Goal: Information Seeking & Learning: Check status

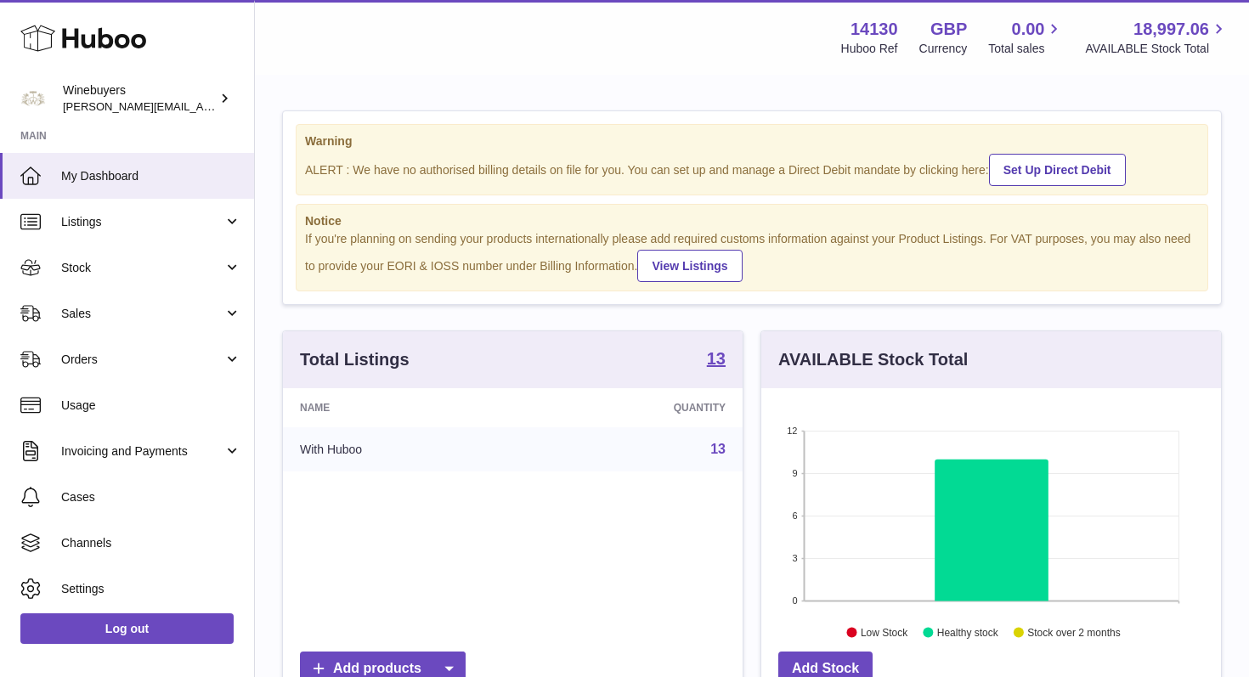
scroll to position [265, 460]
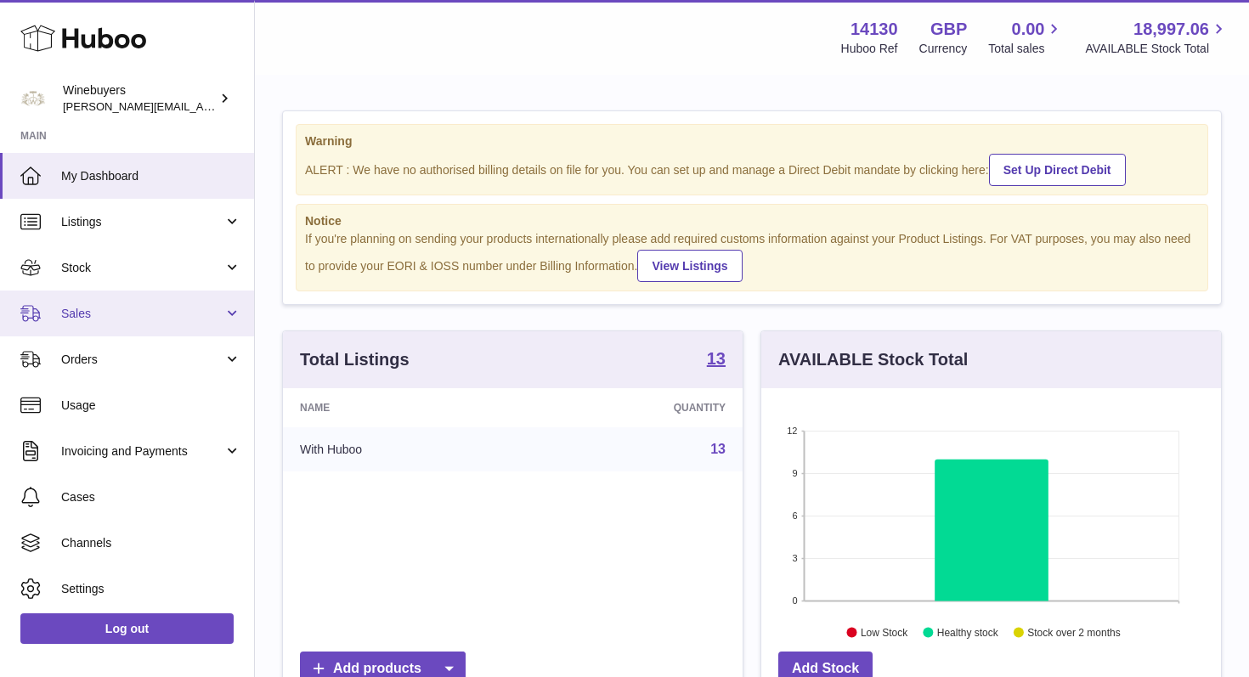
click at [195, 317] on span "Sales" at bounding box center [142, 314] width 162 height 16
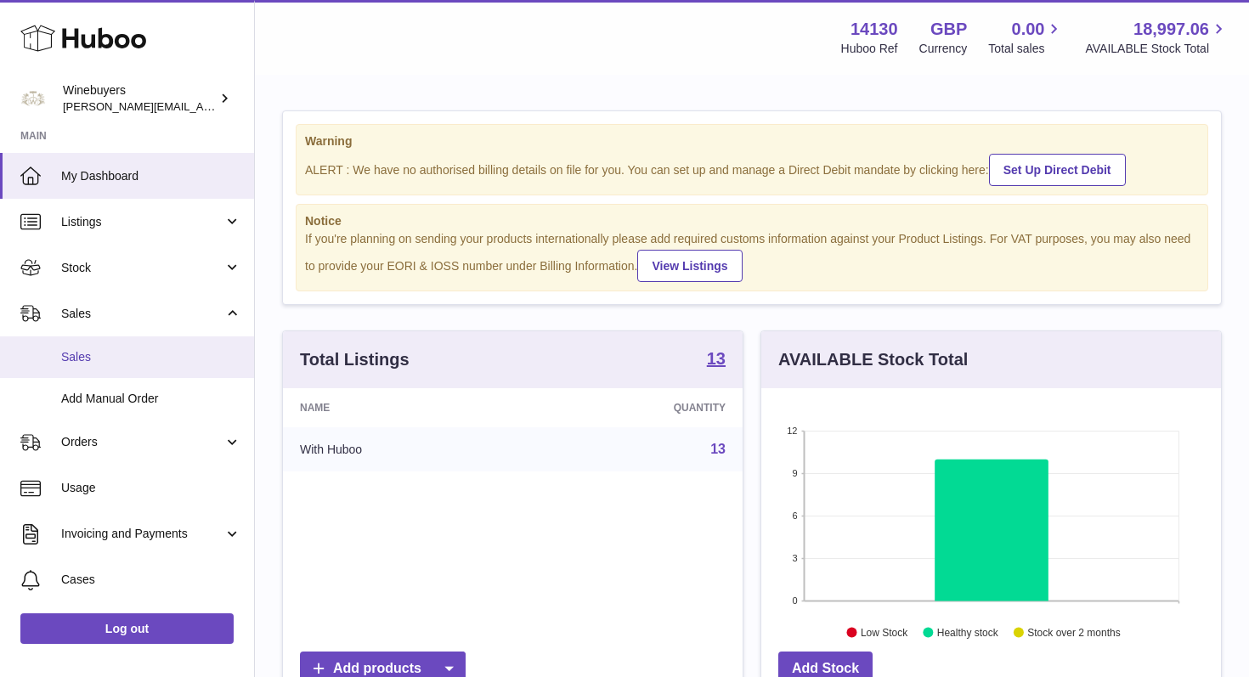
click at [164, 360] on span "Sales" at bounding box center [151, 357] width 180 height 16
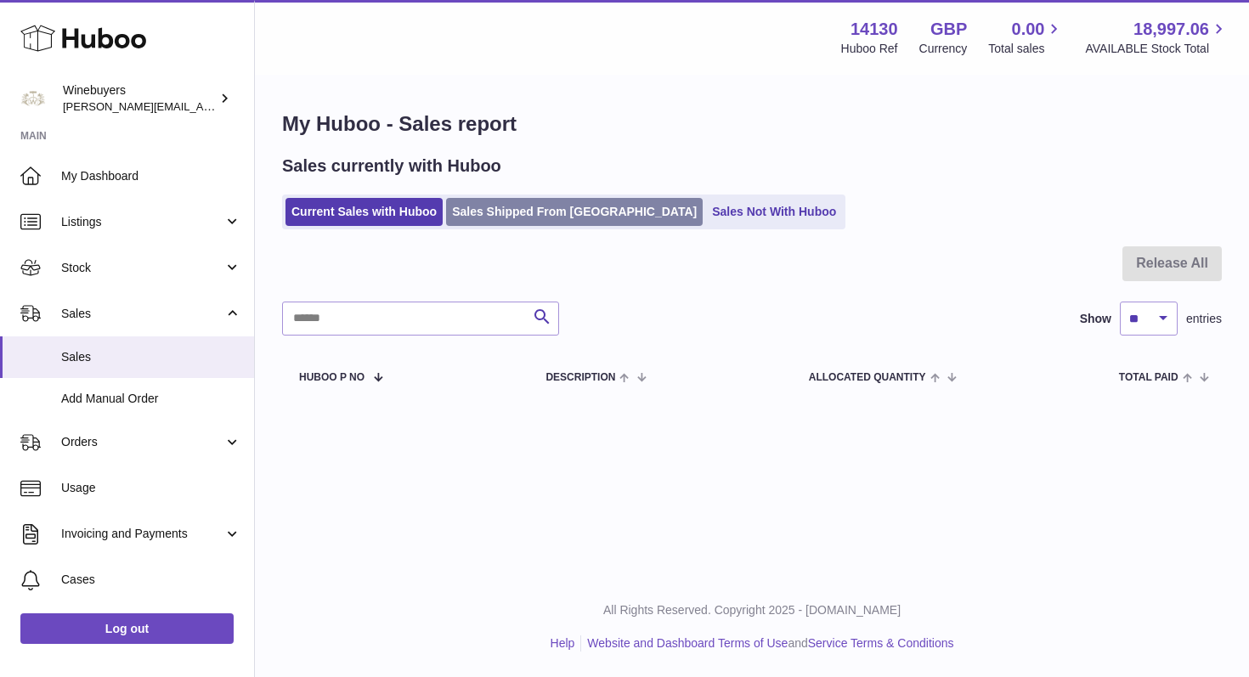
click at [558, 200] on link "Sales Shipped From Huboo" at bounding box center [574, 212] width 257 height 28
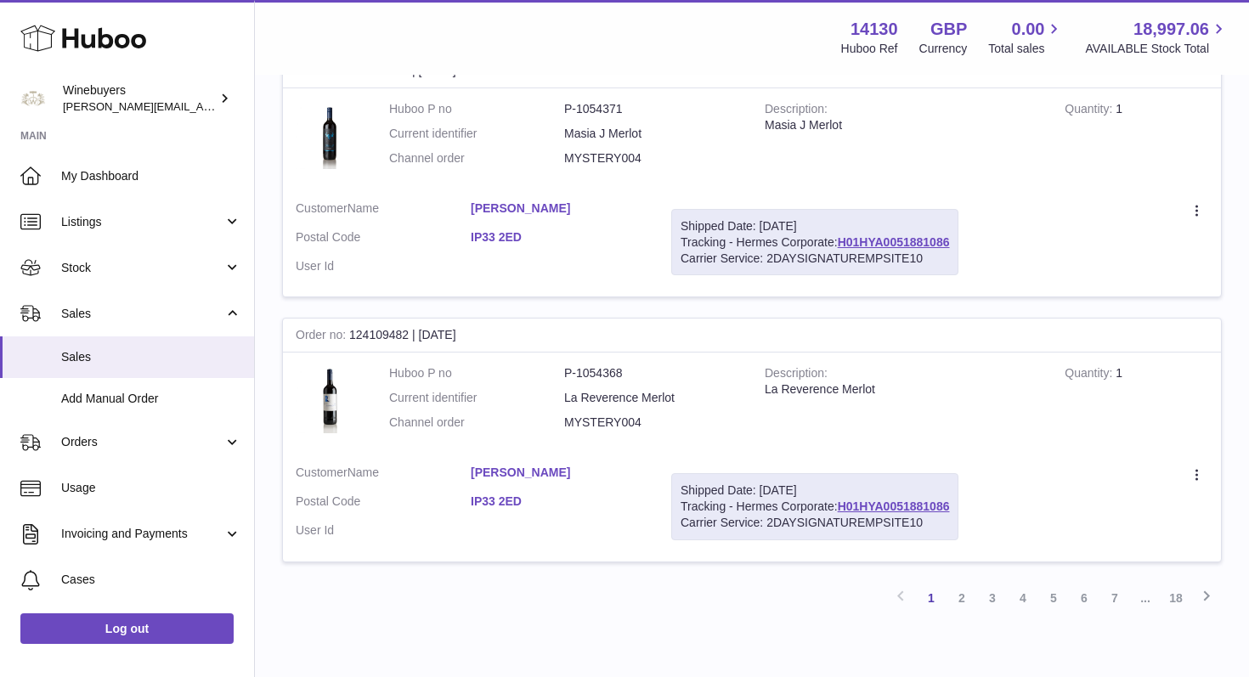
scroll to position [2706, 0]
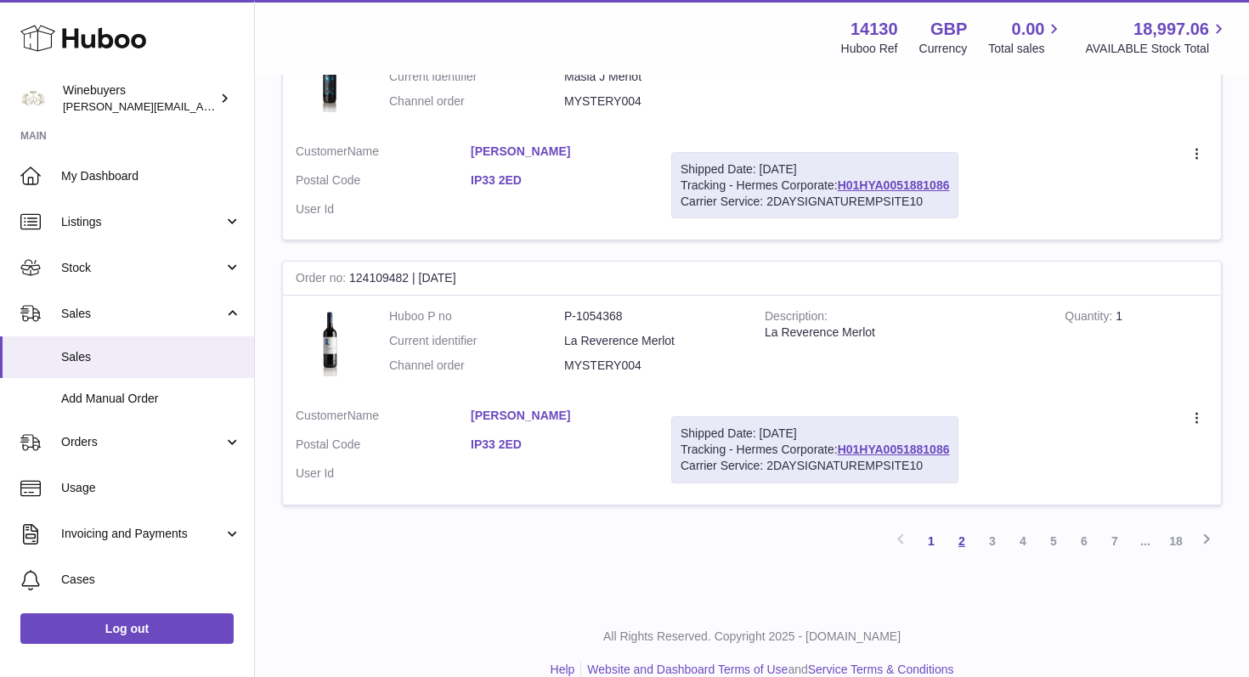
click at [960, 526] on link "2" at bounding box center [962, 541] width 31 height 31
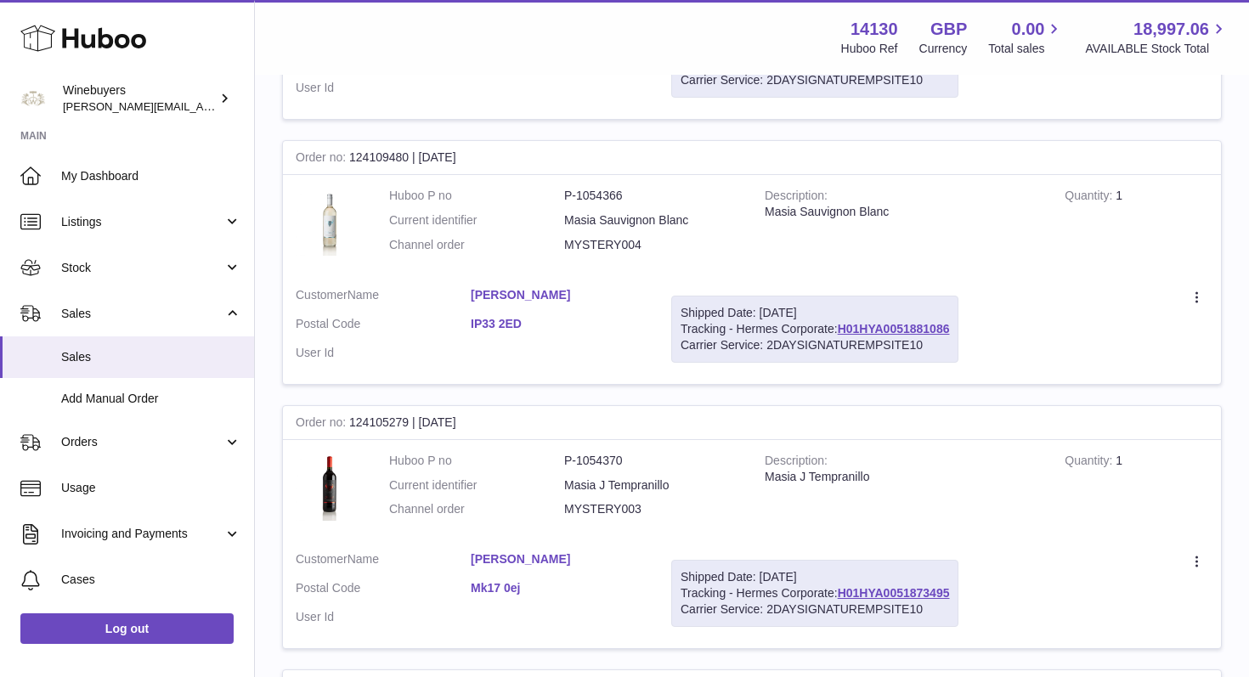
scroll to position [514, 0]
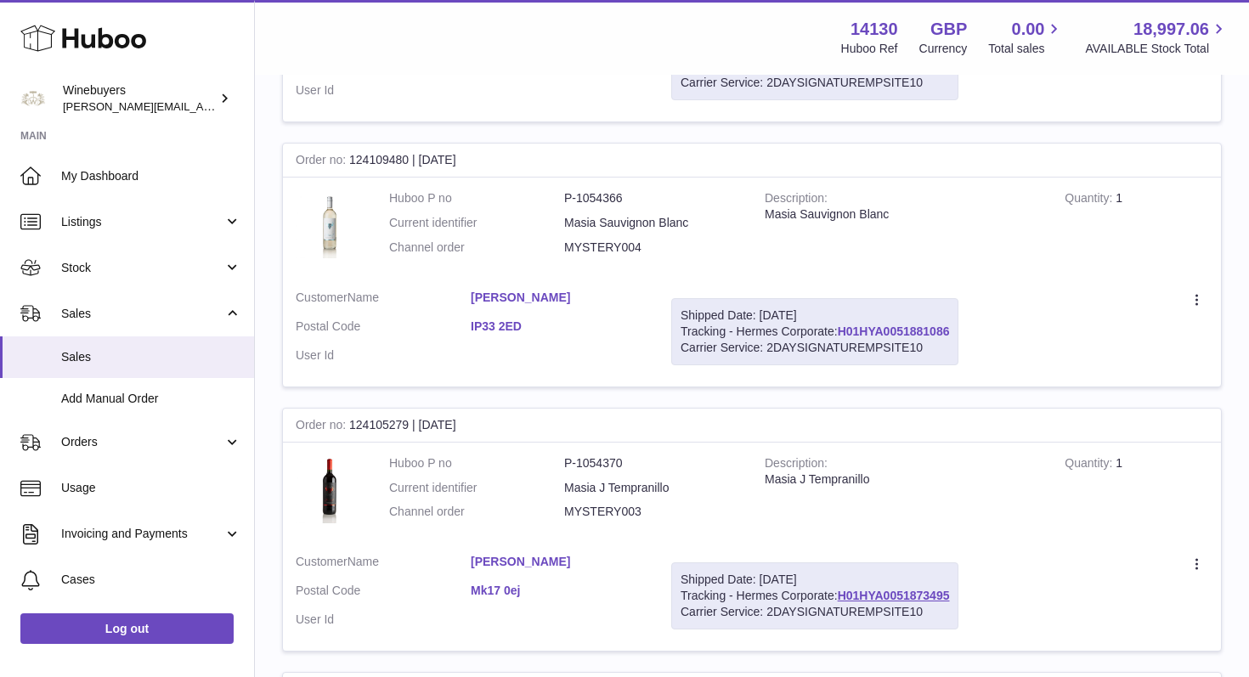
click at [891, 325] on link "H01HYA0051881086" at bounding box center [894, 332] width 112 height 14
drag, startPoint x: 473, startPoint y: 577, endPoint x: 1181, endPoint y: 5, distance: 910.8
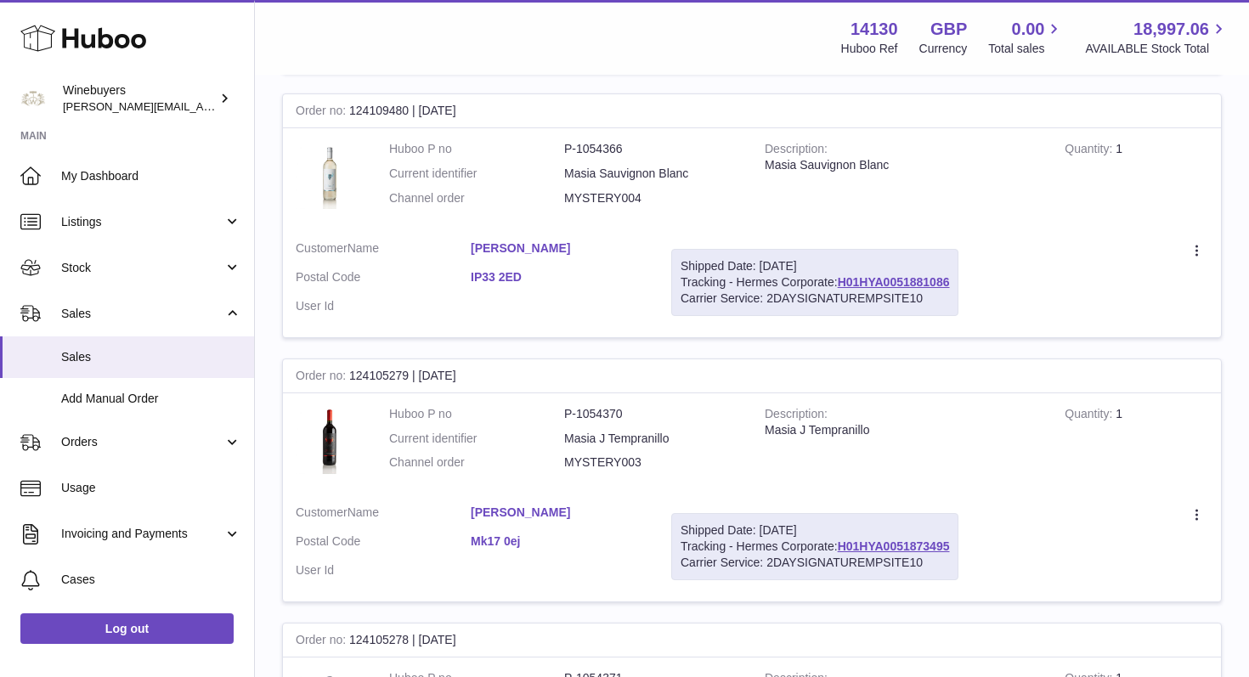
scroll to position [562, 0]
click at [893, 541] on link "H01HYA0051873495" at bounding box center [894, 548] width 112 height 14
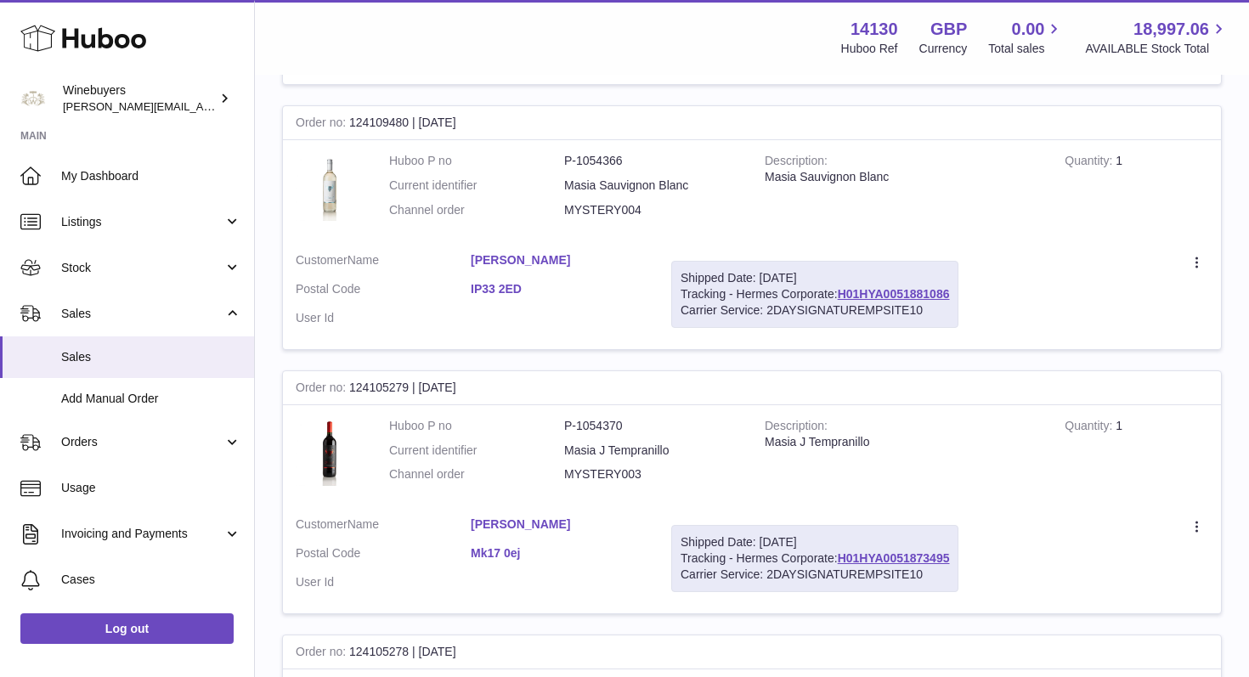
scroll to position [569, 0]
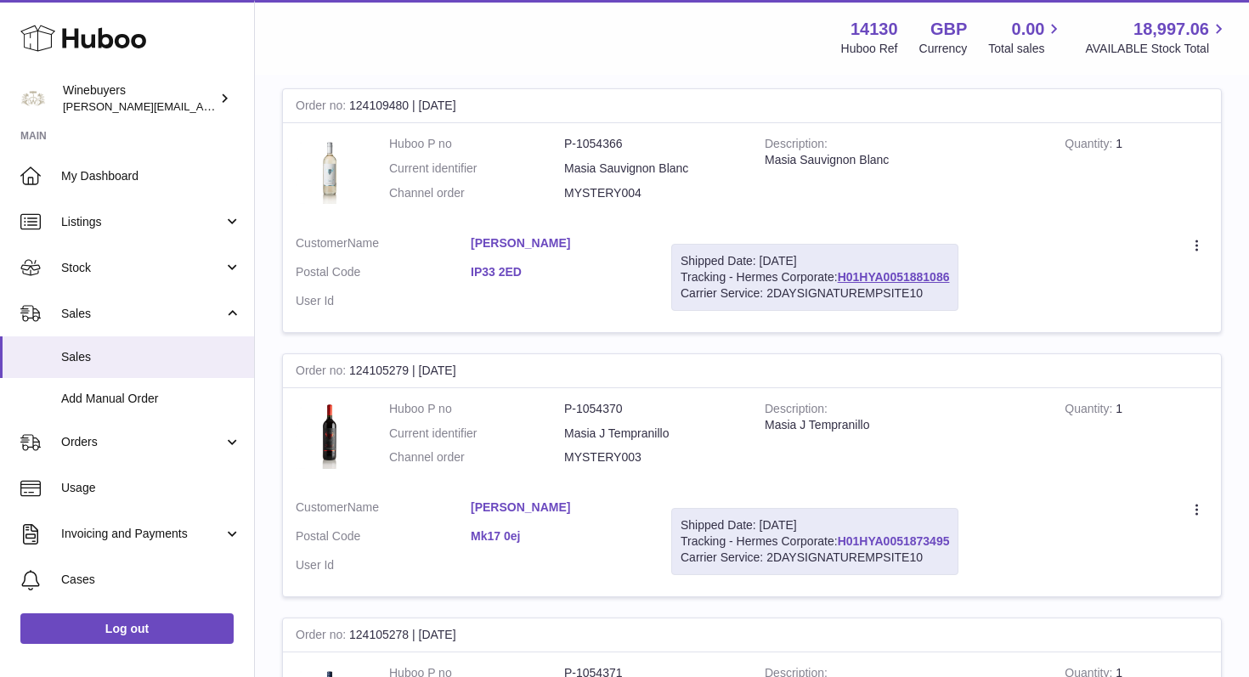
click at [892, 535] on link "H01HYA0051873495" at bounding box center [894, 542] width 112 height 14
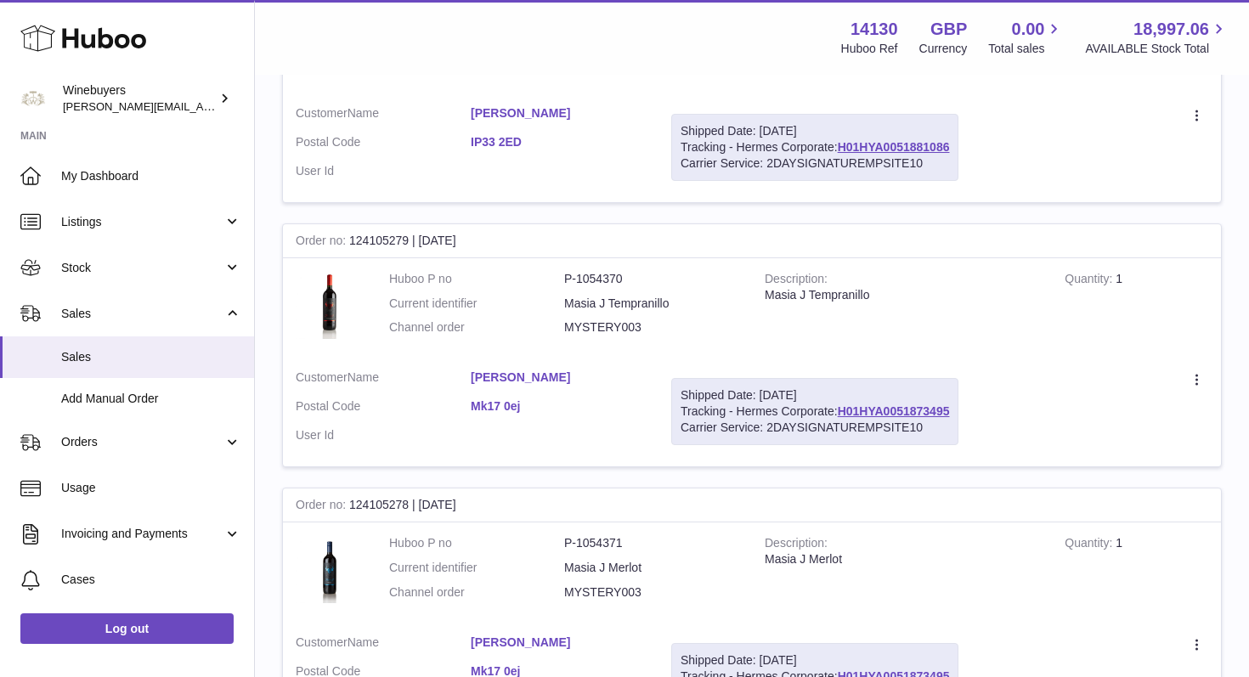
scroll to position [710, 0]
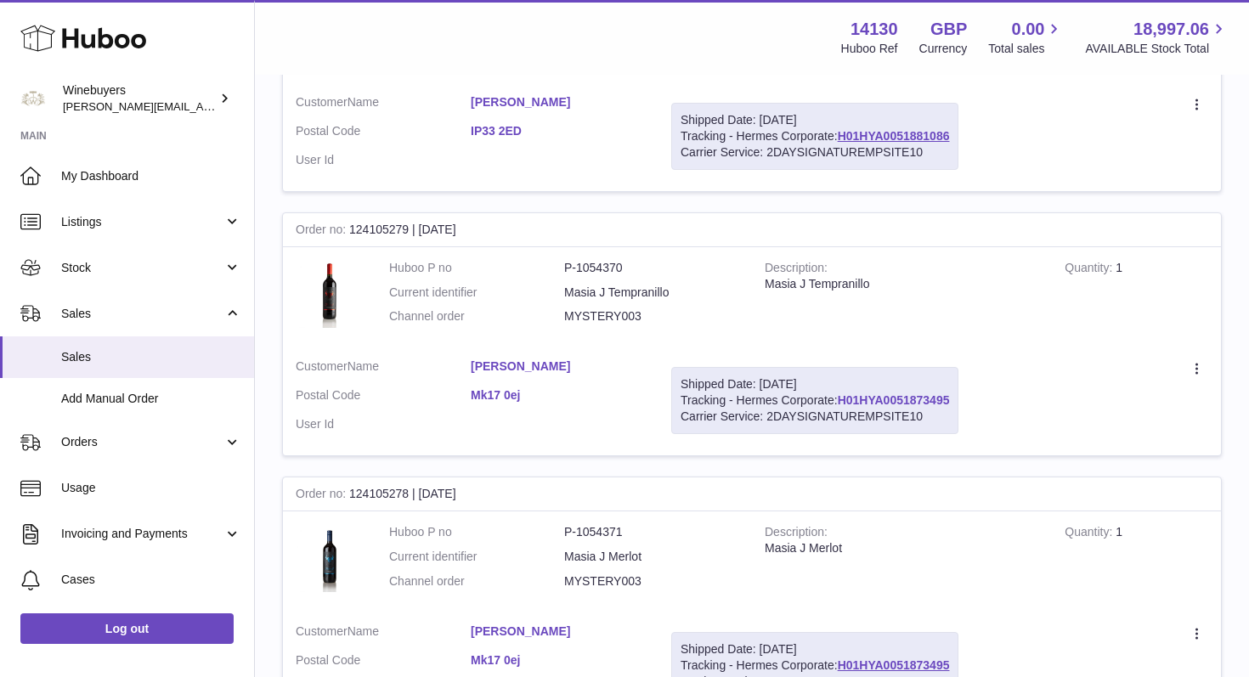
click at [869, 394] on link "H01HYA0051873495" at bounding box center [894, 401] width 112 height 14
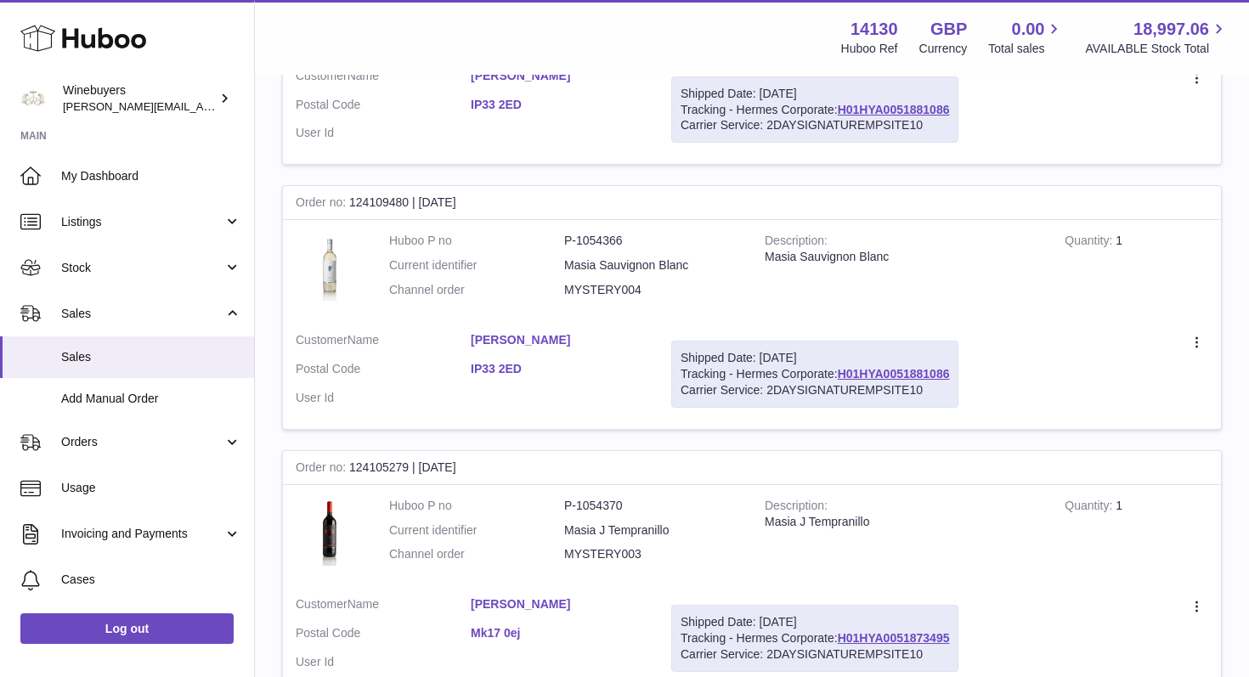
scroll to position [469, 0]
click at [858, 370] on link "H01HYA0051881086" at bounding box center [894, 377] width 112 height 14
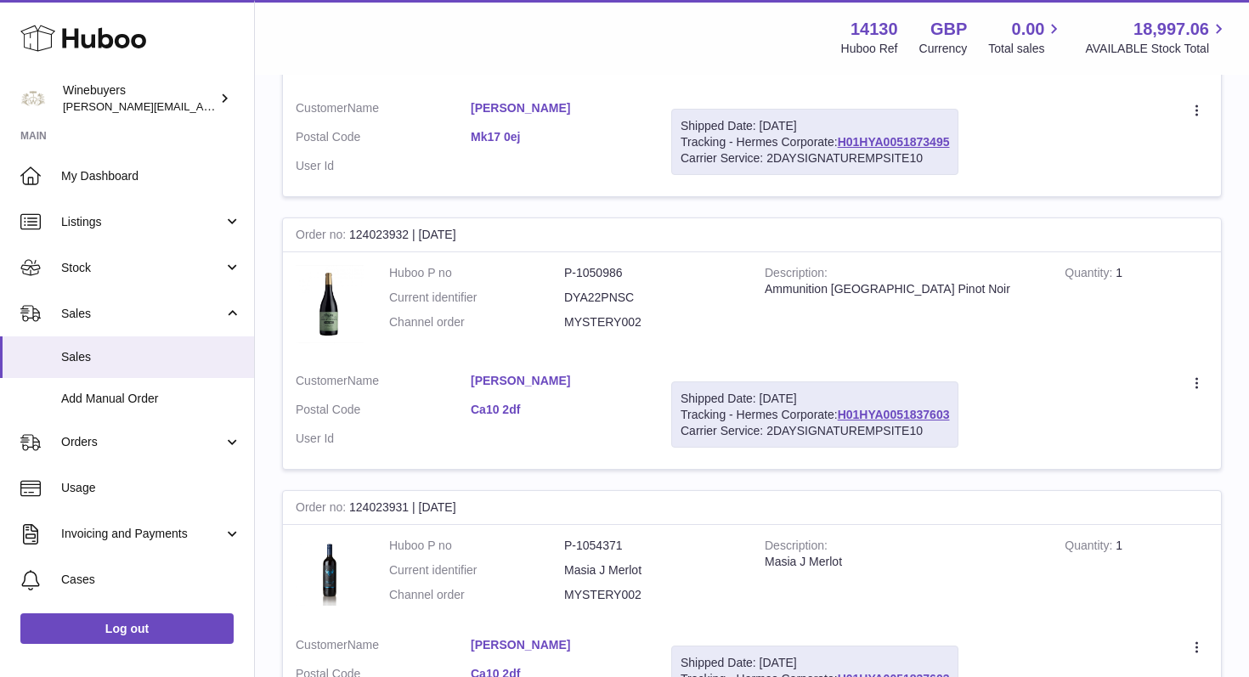
scroll to position [2712, 0]
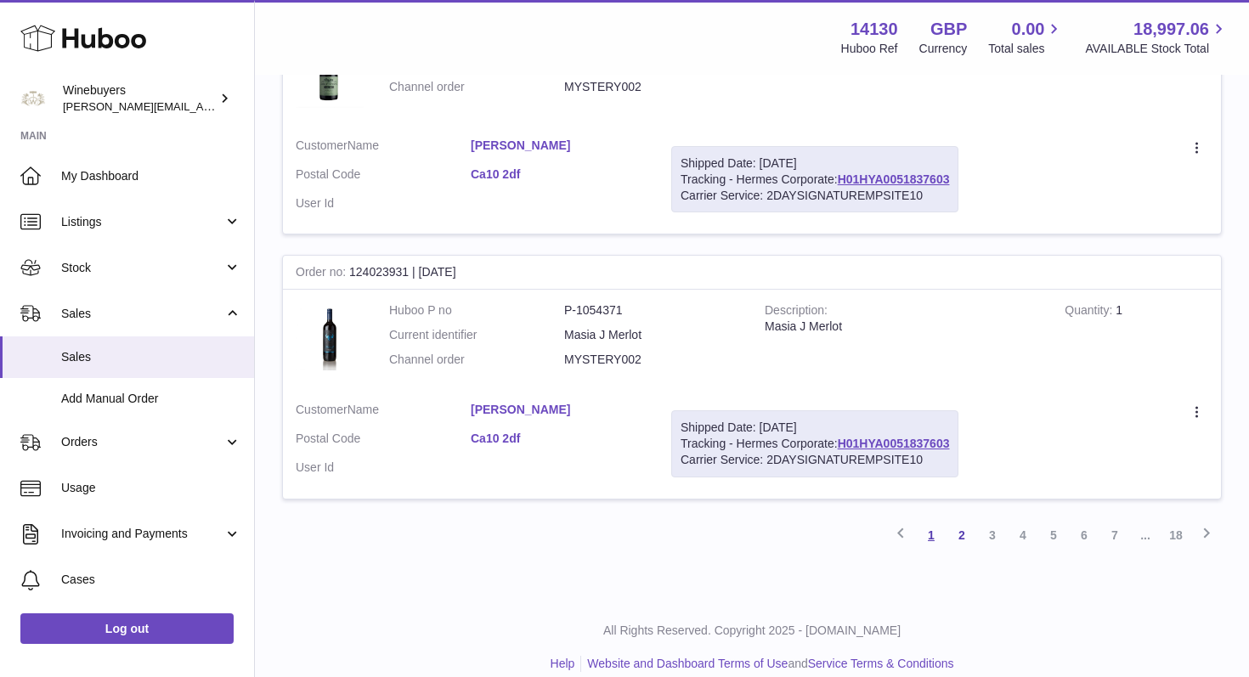
click at [925, 520] on link "1" at bounding box center [931, 535] width 31 height 31
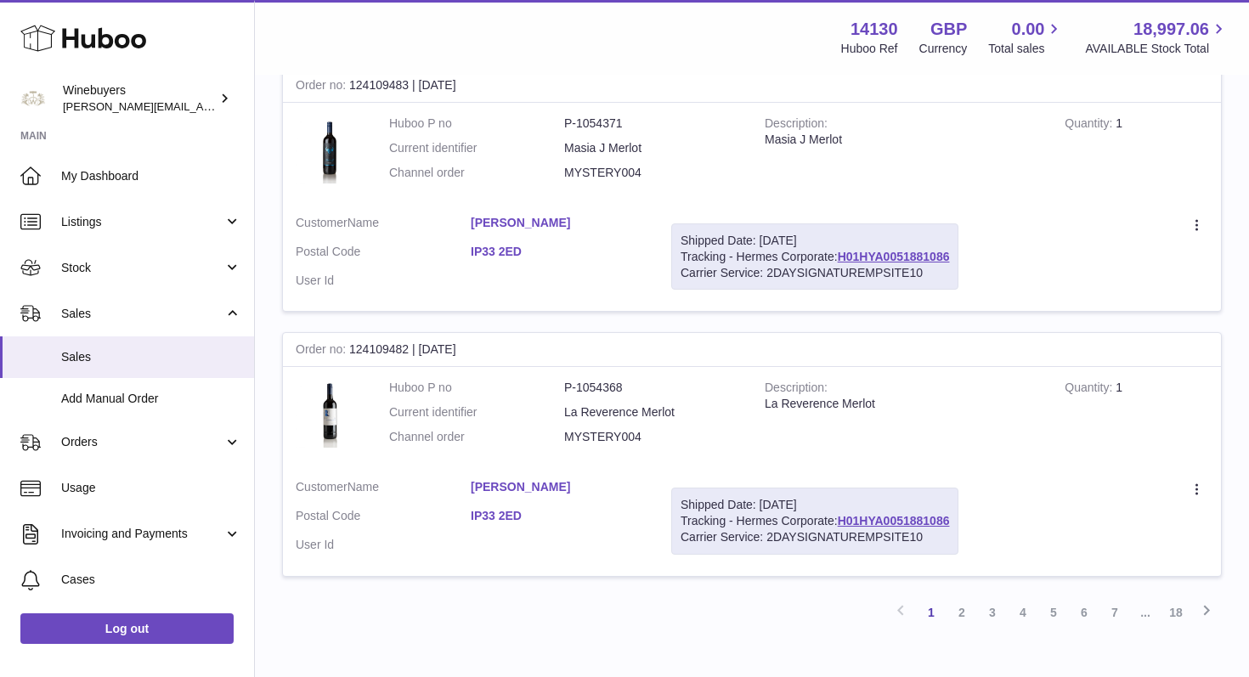
scroll to position [2637, 0]
click at [962, 595] on link "2" at bounding box center [962, 610] width 31 height 31
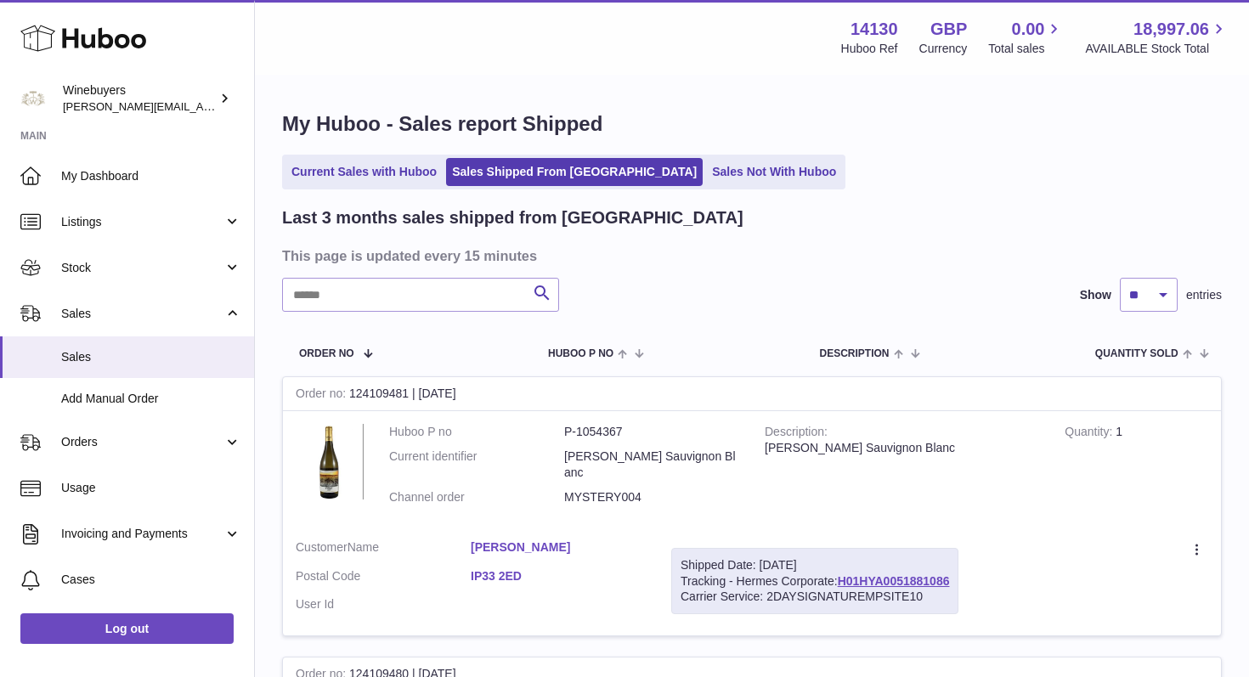
click at [895, 658] on div "Order no 124109480 | [DATE]" at bounding box center [752, 675] width 938 height 34
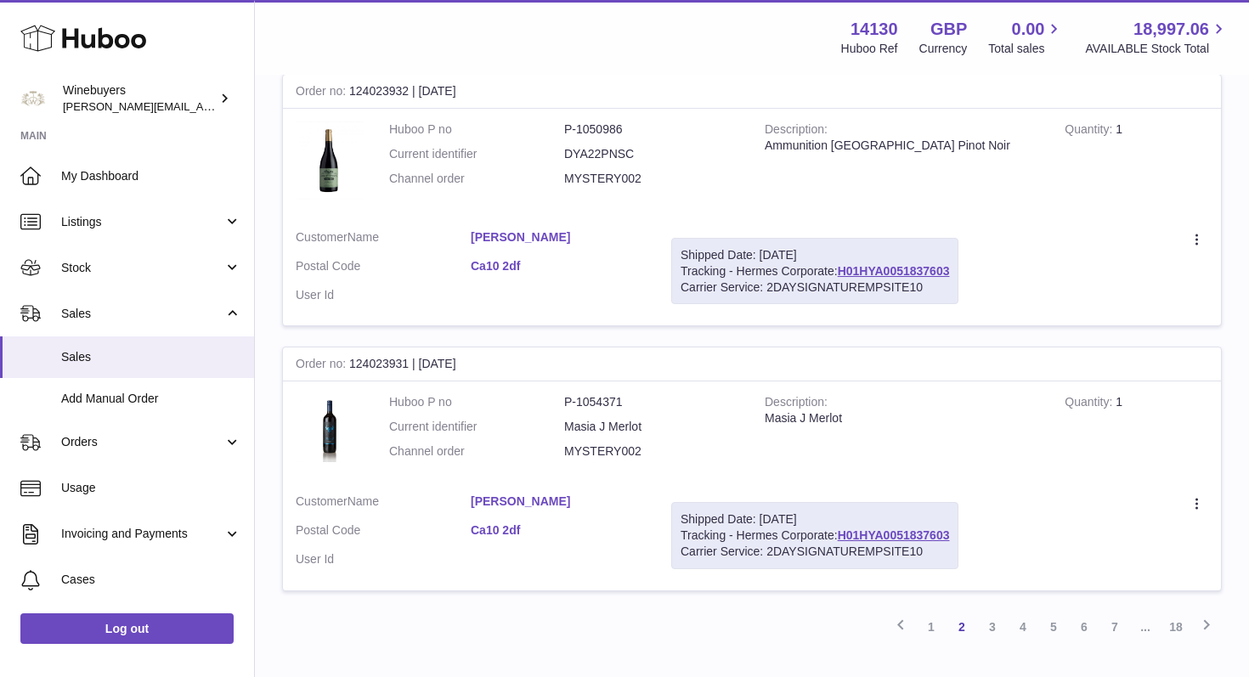
scroll to position [2712, 0]
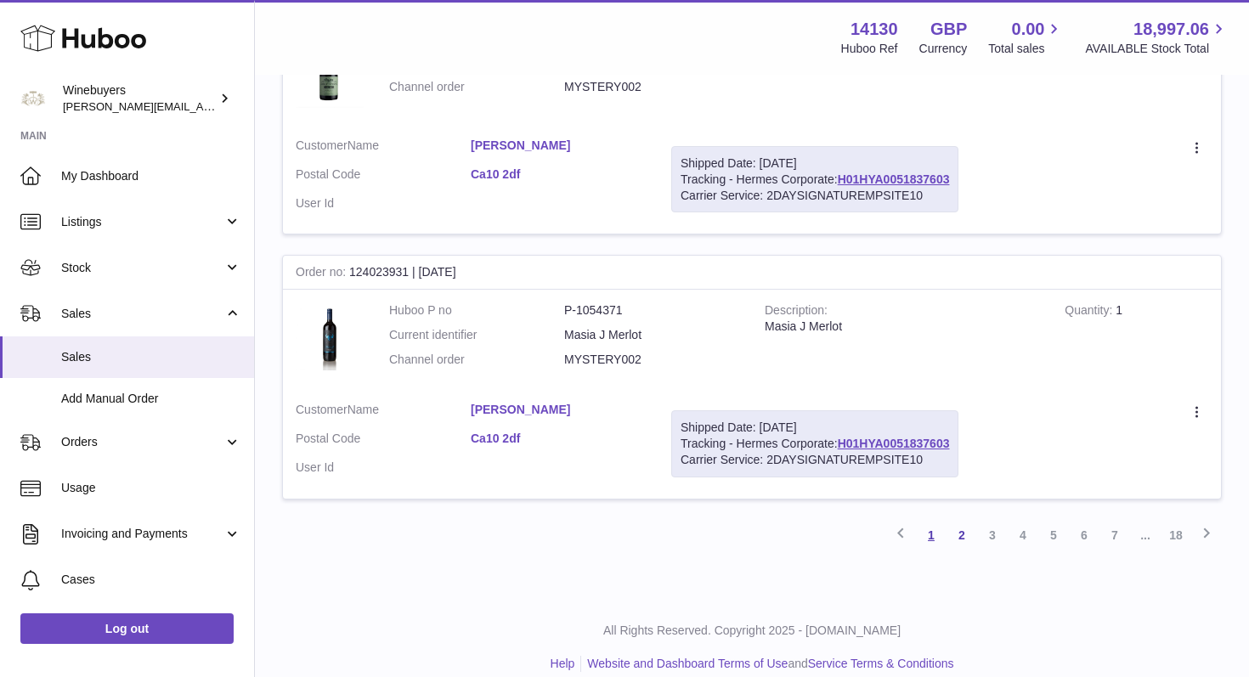
click at [935, 520] on link "1" at bounding box center [931, 535] width 31 height 31
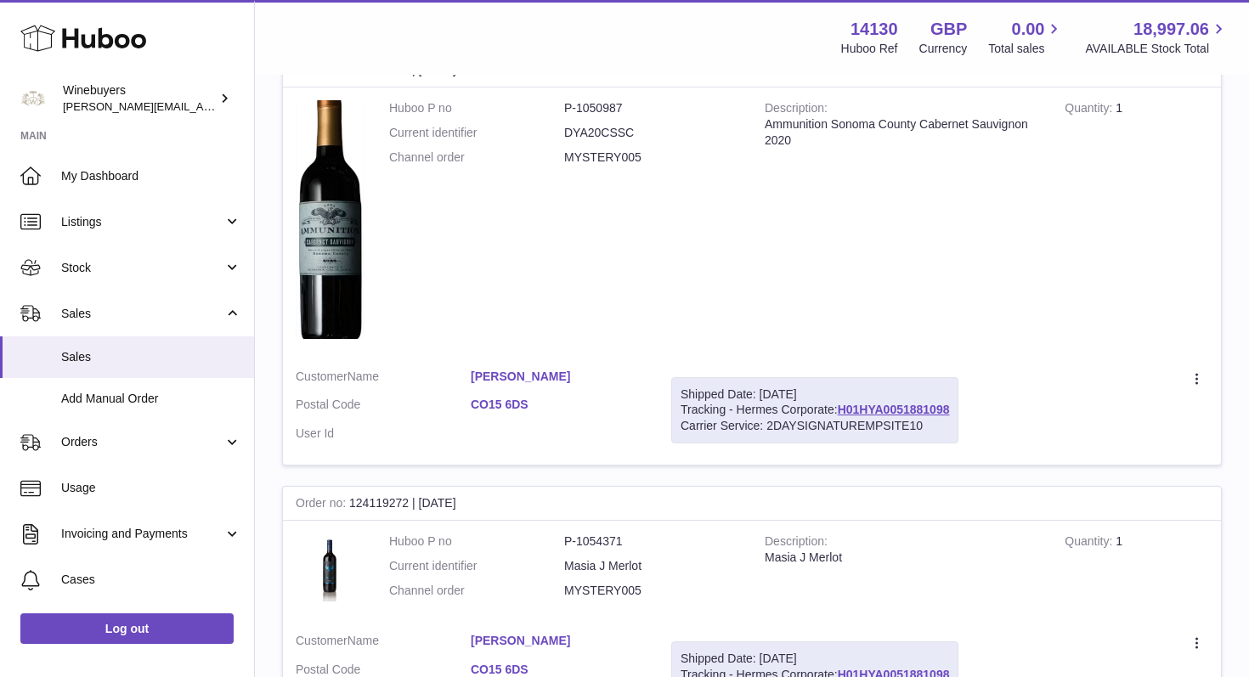
scroll to position [326, 0]
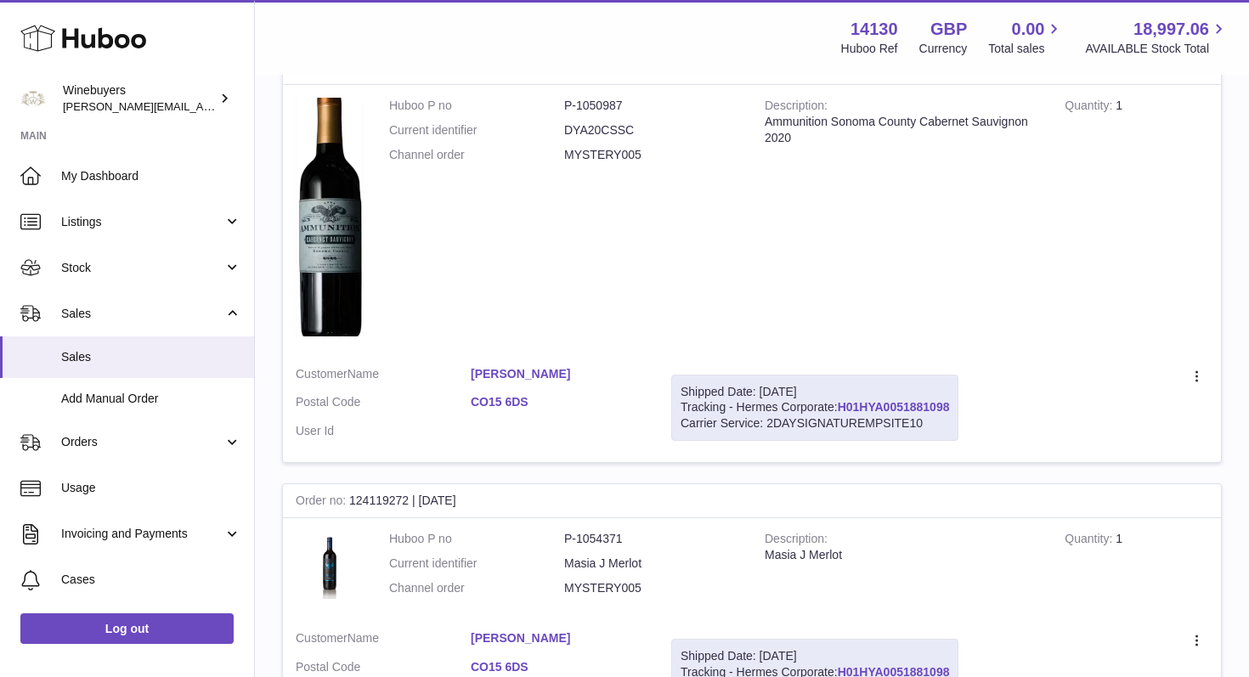
click at [898, 406] on link "H01HYA0051881098" at bounding box center [894, 407] width 112 height 14
drag, startPoint x: 470, startPoint y: 371, endPoint x: 631, endPoint y: 380, distance: 160.9
click at [631, 380] on dl "Customer Name [PERSON_NAME] Postal Code CO15 6DS User Id" at bounding box center [471, 407] width 350 height 82
copy dl "[PERSON_NAME]"
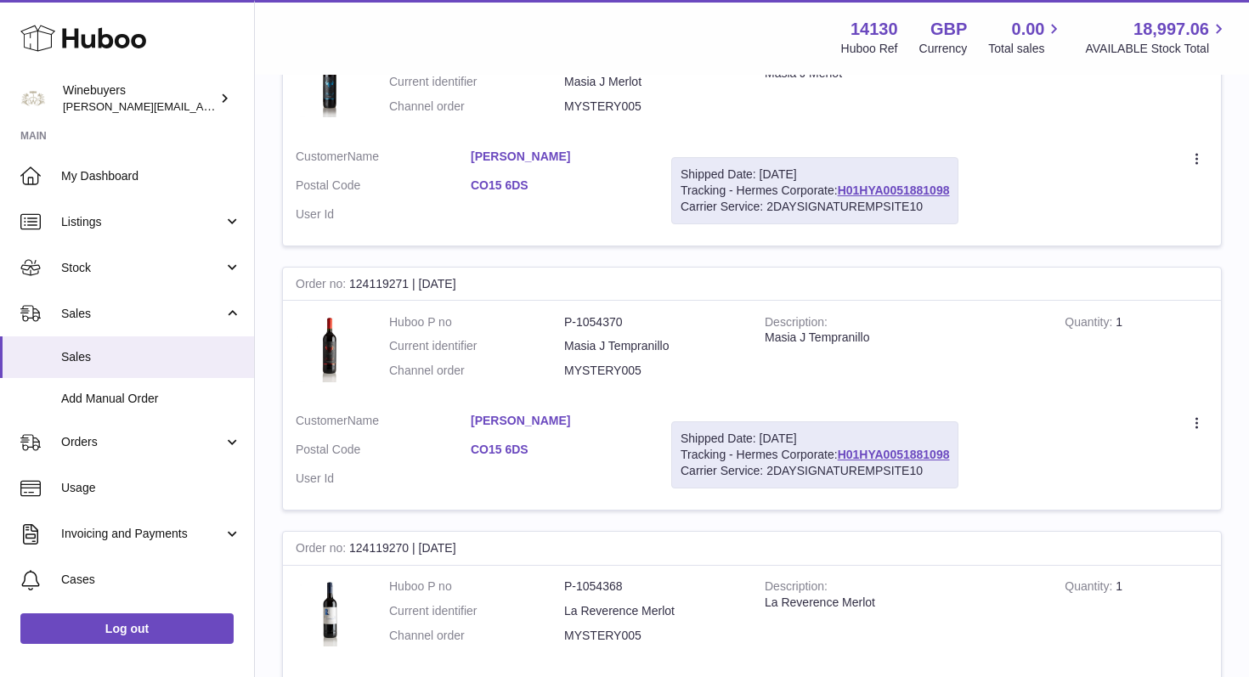
scroll to position [722, 0]
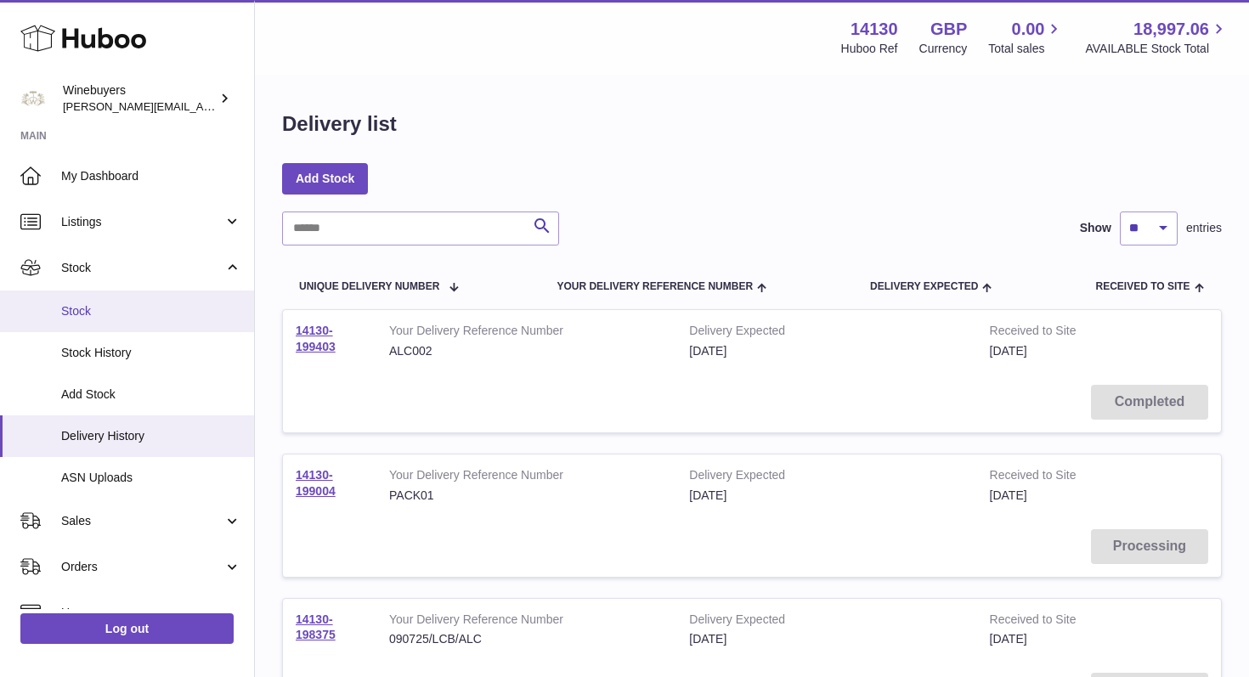
click at [90, 311] on span "Stock" at bounding box center [151, 311] width 180 height 16
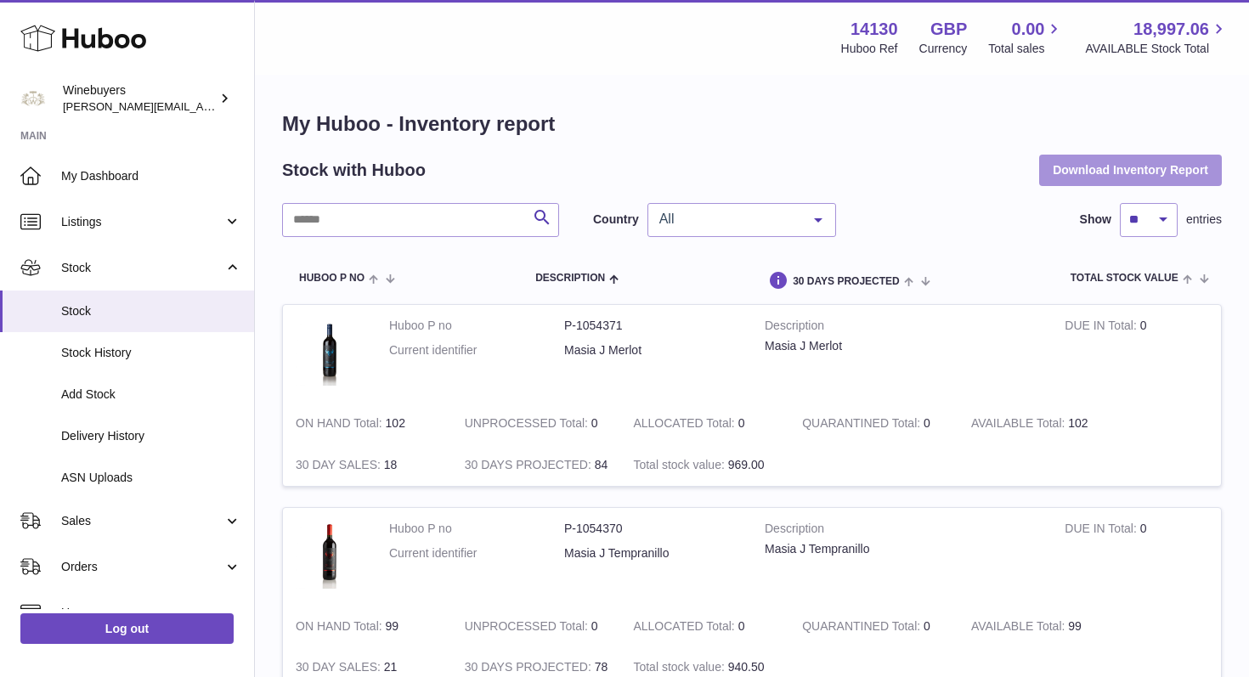
click at [1157, 168] on button "Download Inventory Report" at bounding box center [1130, 170] width 183 height 31
